Goal: Information Seeking & Learning: Learn about a topic

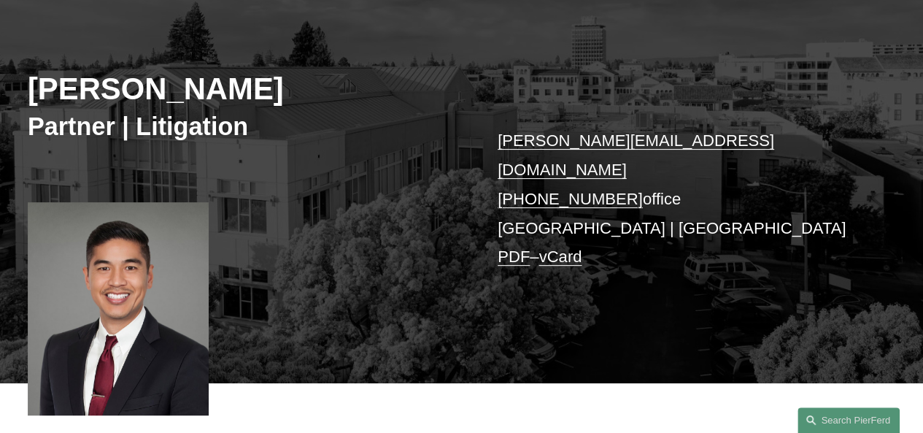
scroll to position [365, 0]
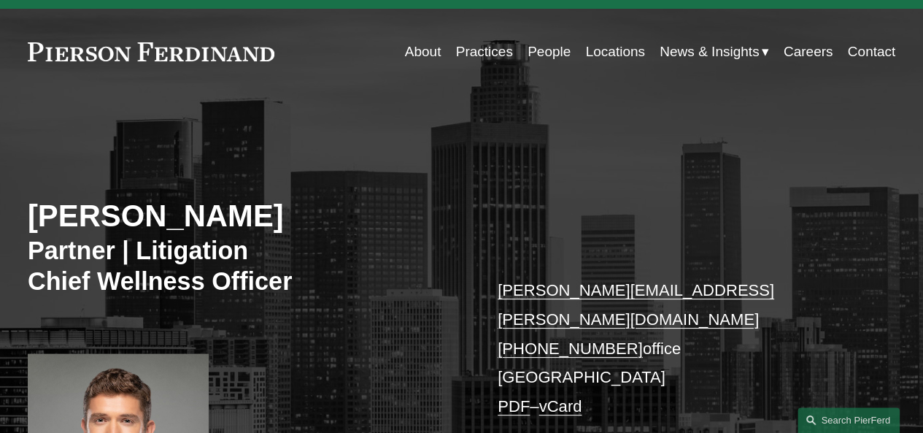
scroll to position [73, 0]
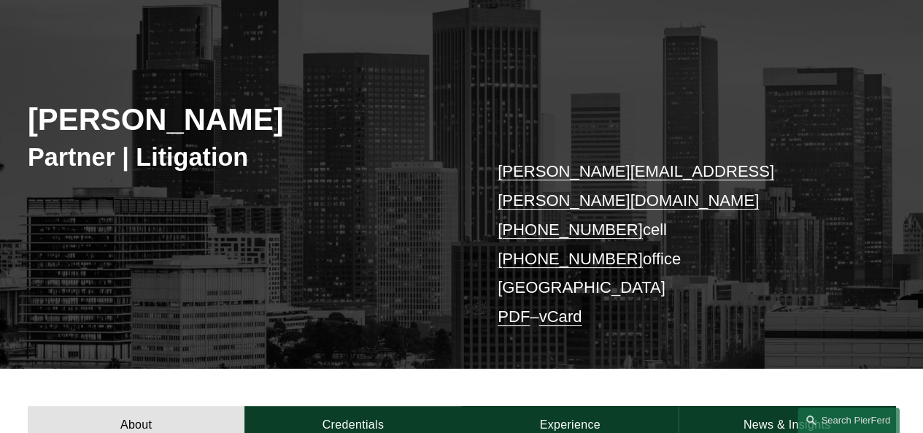
scroll to position [219, 0]
